Goal: Navigation & Orientation: Find specific page/section

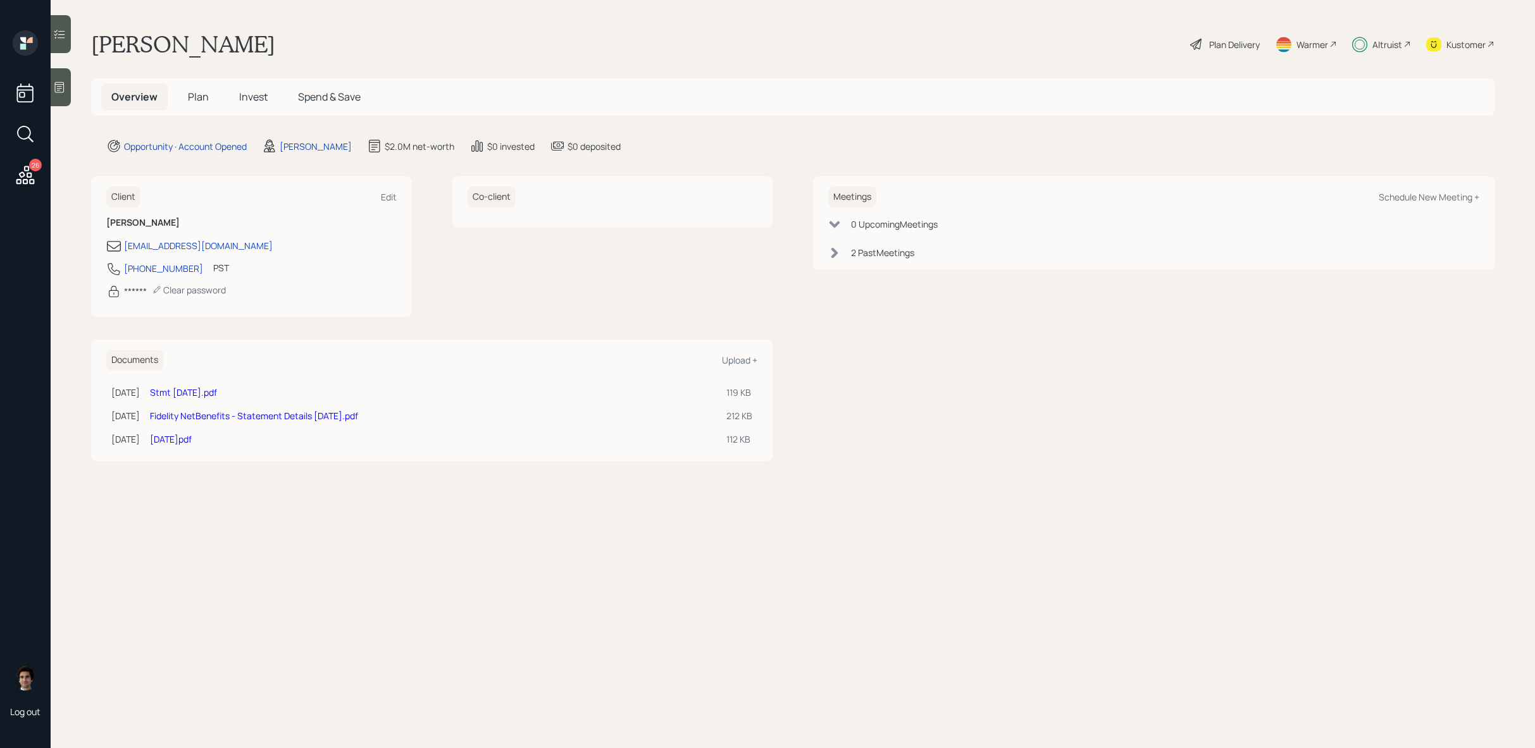
click at [189, 101] on span "Plan" at bounding box center [198, 97] width 21 height 14
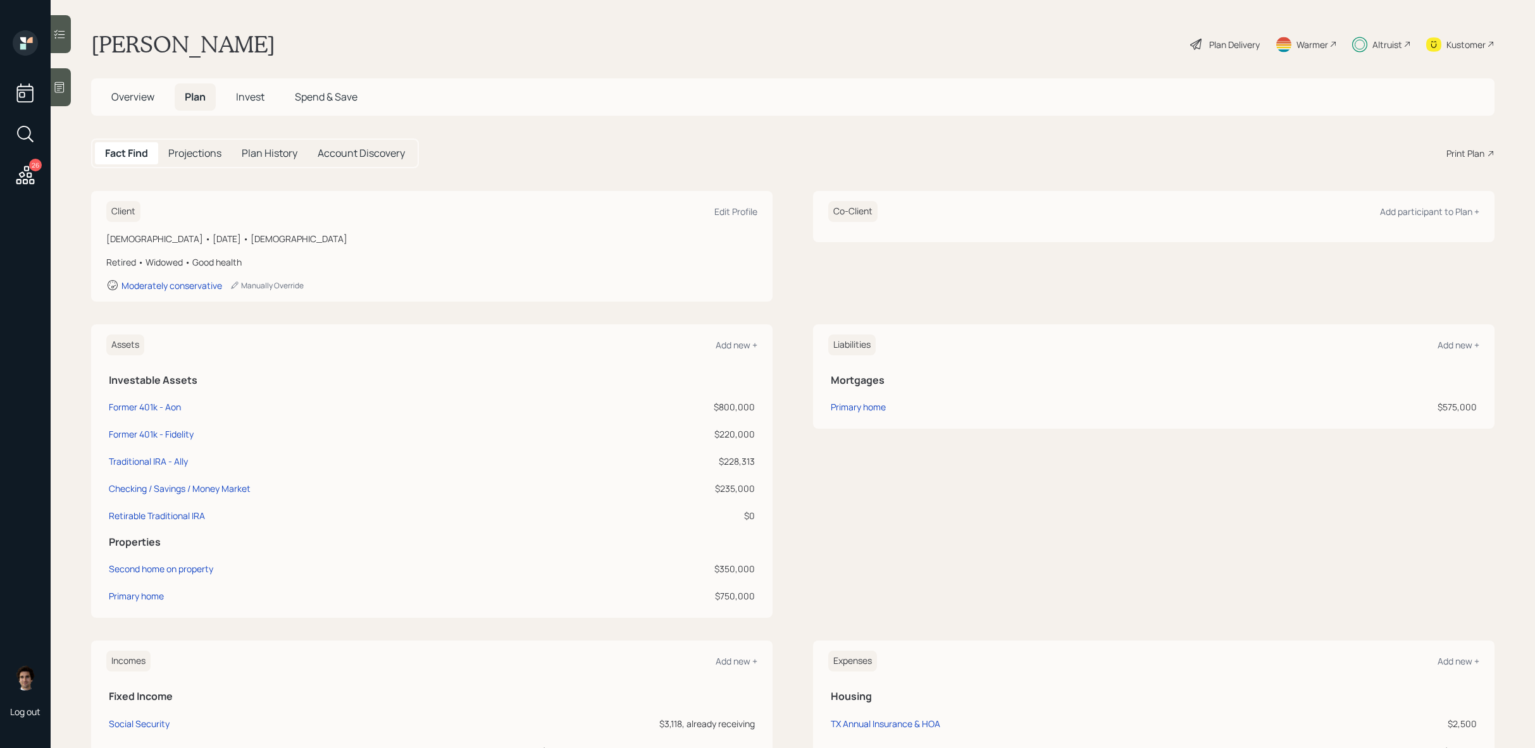
click at [155, 107] on h5 "Overview" at bounding box center [132, 97] width 63 height 27
